Goal: Information Seeking & Learning: Learn about a topic

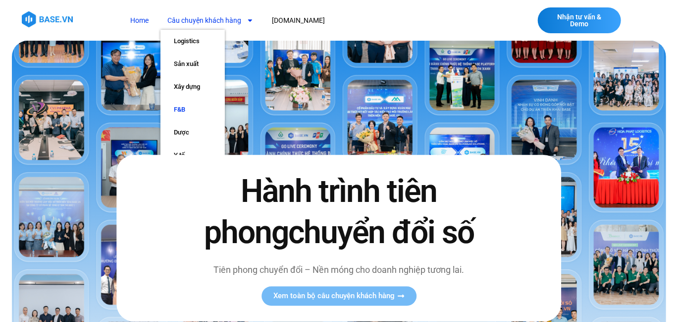
click at [183, 110] on link "F&B" at bounding box center [193, 109] width 64 height 23
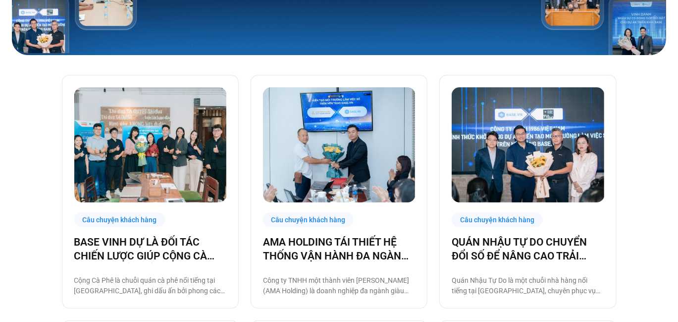
scroll to position [198, 0]
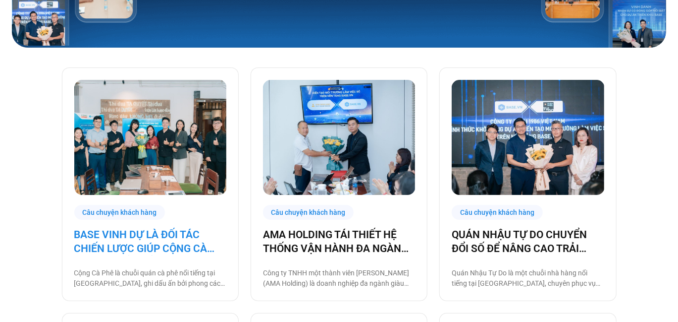
click at [166, 244] on link "BASE VINH DỰ LÀ ĐỐI TÁC CHIẾN LƯỢC GIÚP CỘNG CÀ PHÊ CHUYỂN ĐỔI SỐ VẬN HÀNH!" at bounding box center [150, 241] width 152 height 28
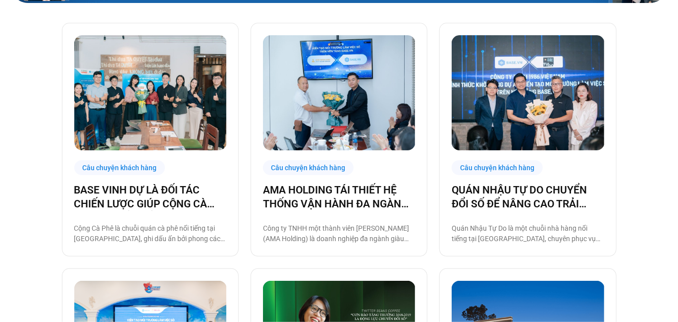
scroll to position [205, 0]
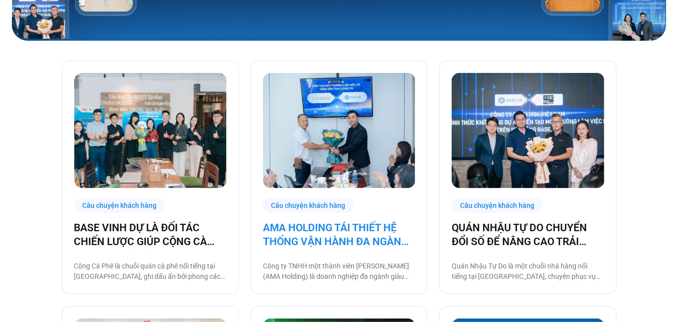
click at [332, 234] on link "AMA HOLDING TÁI THIẾT HỆ THỐNG VẬN HÀNH ĐA NGÀNH CÙNG BASE.VN" at bounding box center [339, 234] width 152 height 28
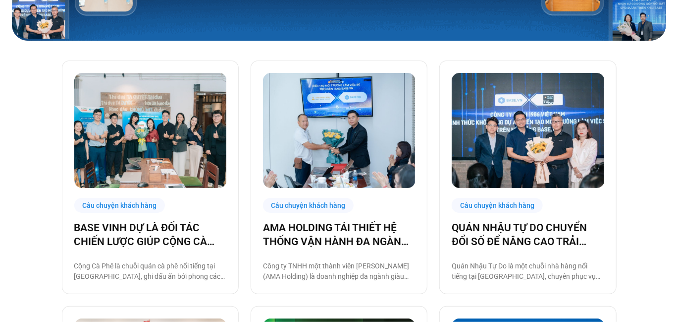
scroll to position [212, 0]
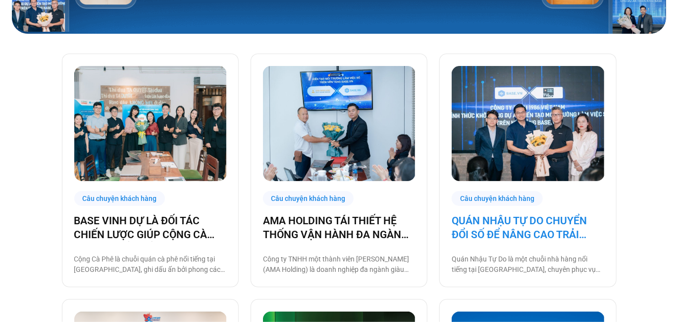
click at [516, 221] on link "QUÁN NHẬU TỰ DO CHUYỂN ĐỔI SỐ ĐỂ NÂNG CAO TRẢI NGHIỆM CHO 1000 NHÂN SỰ" at bounding box center [528, 228] width 152 height 28
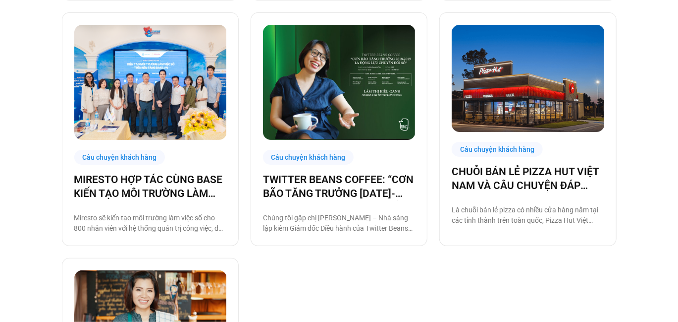
scroll to position [517, 0]
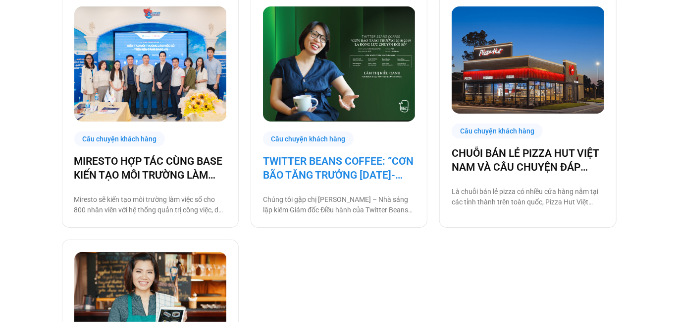
click at [352, 171] on link "TWITTER BEANS COFFEE: “CƠN BÃO TĂNG TRƯỞNG 2018-2019 LÀ ĐỘNG LỰC CHUYỂN ĐỔI SỐ”" at bounding box center [339, 168] width 152 height 28
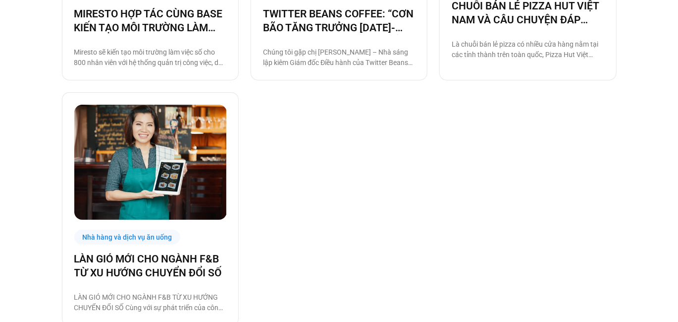
scroll to position [719, 0]
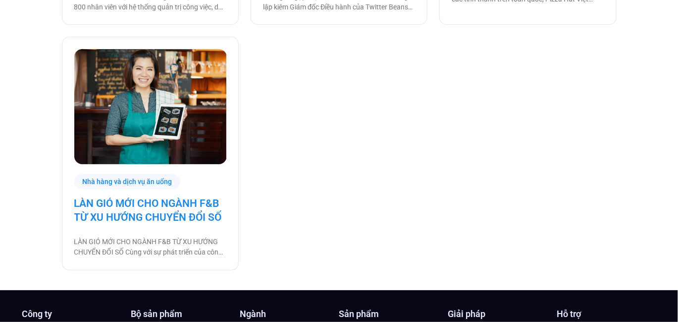
click at [170, 216] on link "LÀN GIÓ MỚI CHO NGÀNH F&B TỪ XU HƯỚNG CHUYỂN ĐỔI SỐ" at bounding box center [150, 211] width 152 height 28
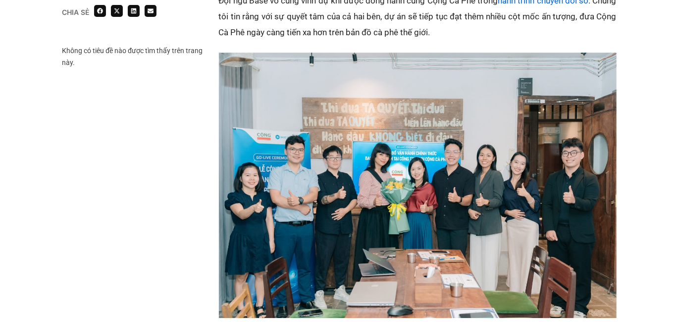
scroll to position [1684, 0]
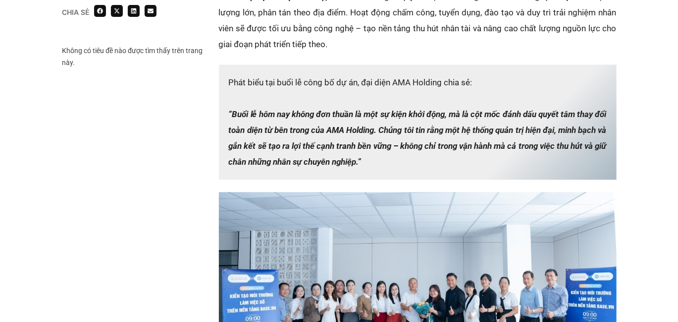
scroll to position [1139, 0]
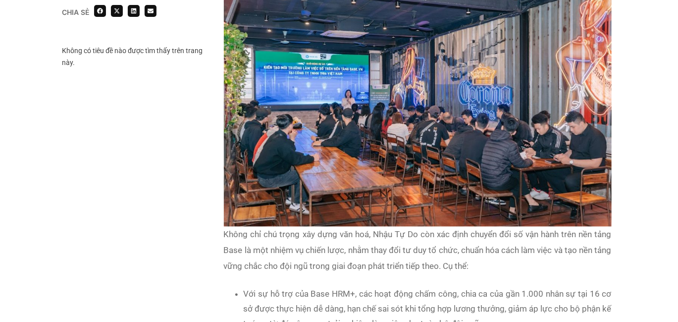
scroll to position [842, 0]
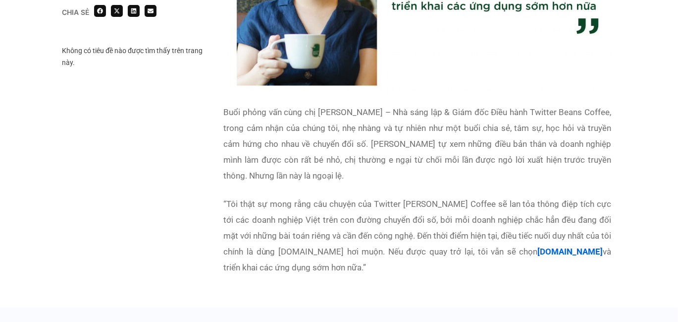
scroll to position [3920, 0]
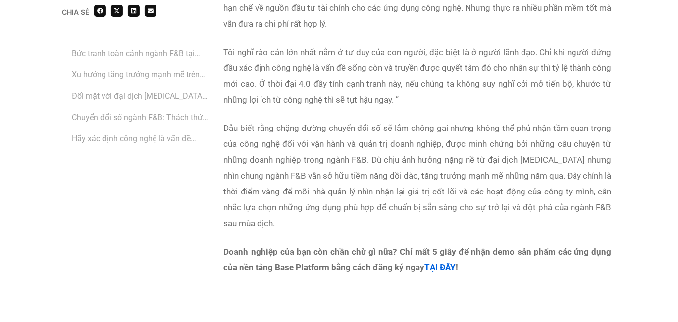
scroll to position [2873, 0]
